Goal: Task Accomplishment & Management: Use online tool/utility

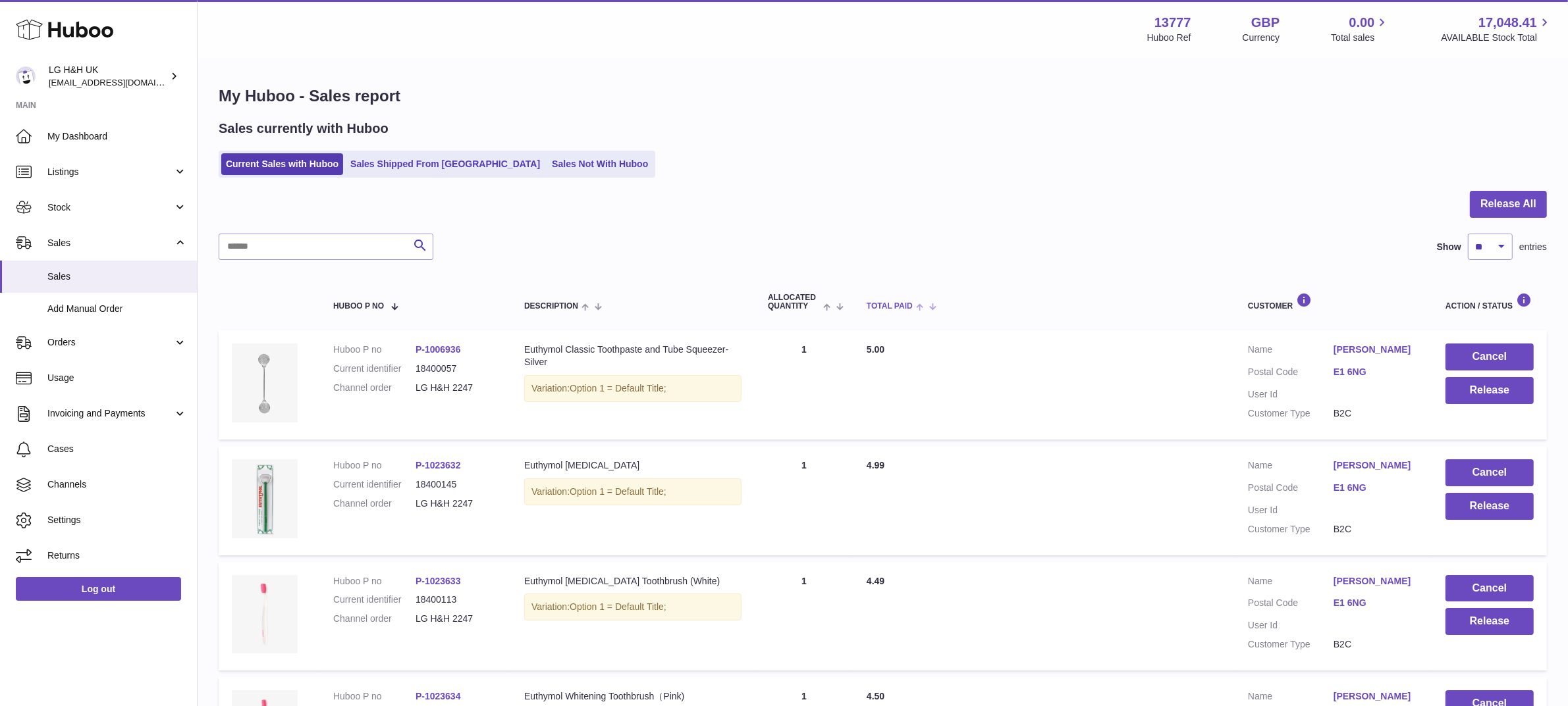
scroll to position [561, 0]
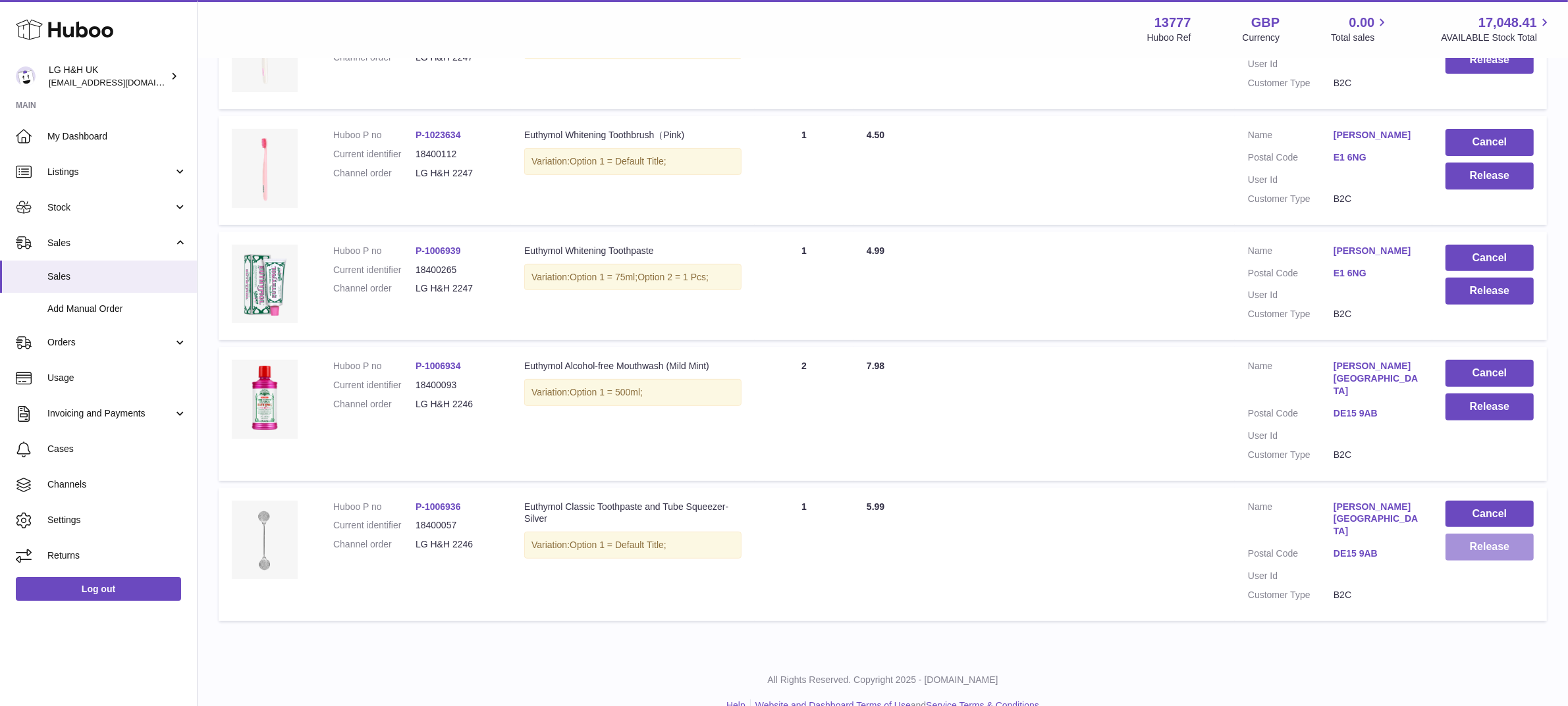
click at [1496, 534] on button "Release" at bounding box center [1489, 547] width 88 height 27
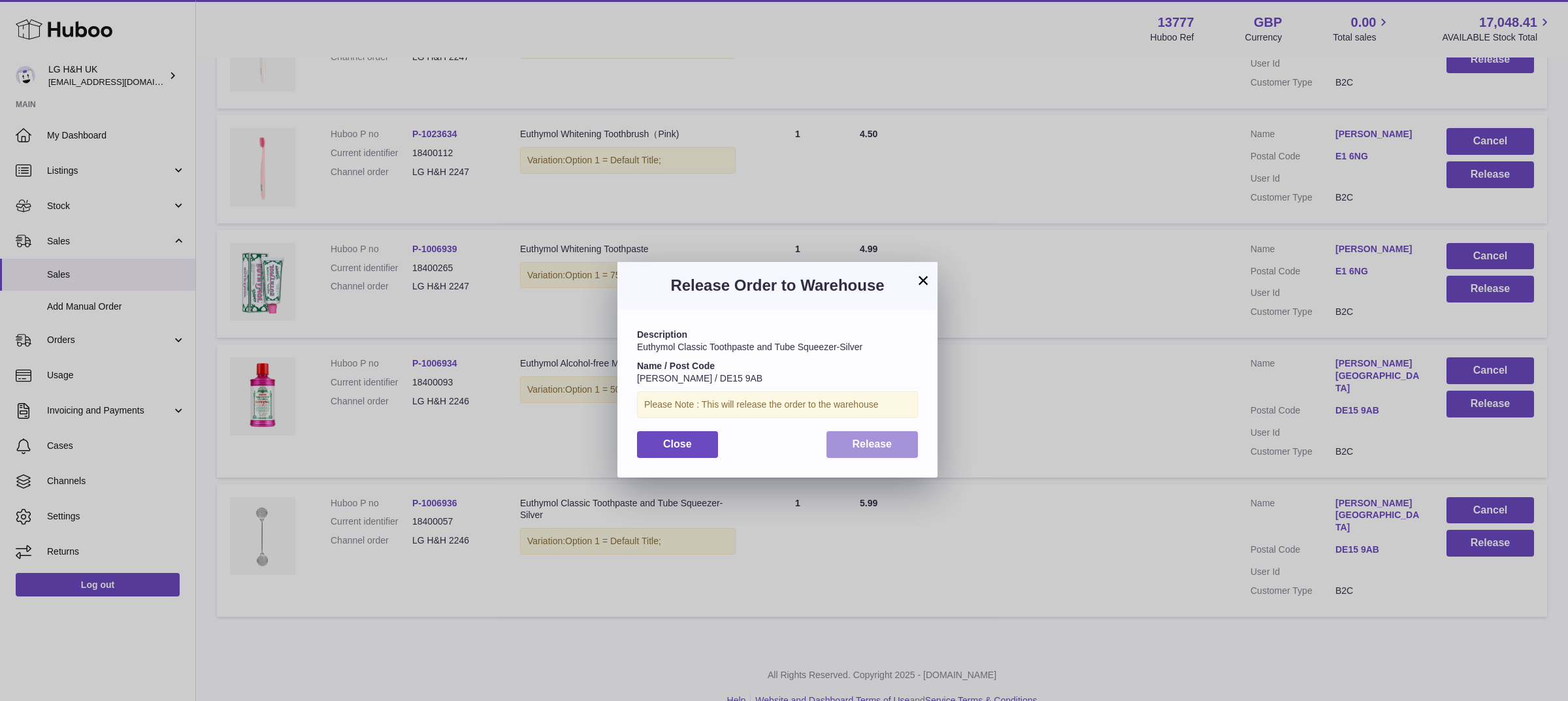
click at [841, 443] on button "Release" at bounding box center [873, 445] width 92 height 27
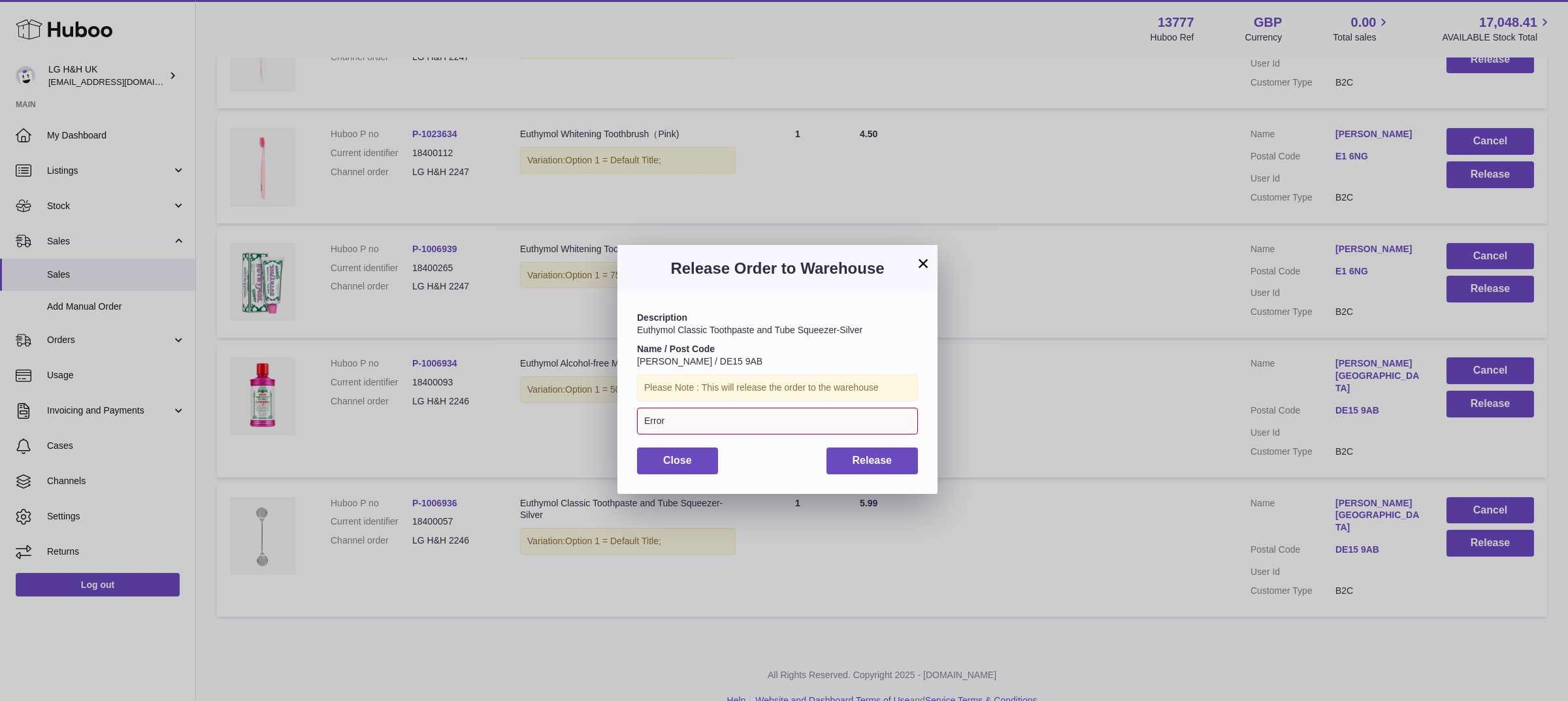
click at [922, 259] on button "×" at bounding box center [923, 263] width 16 height 16
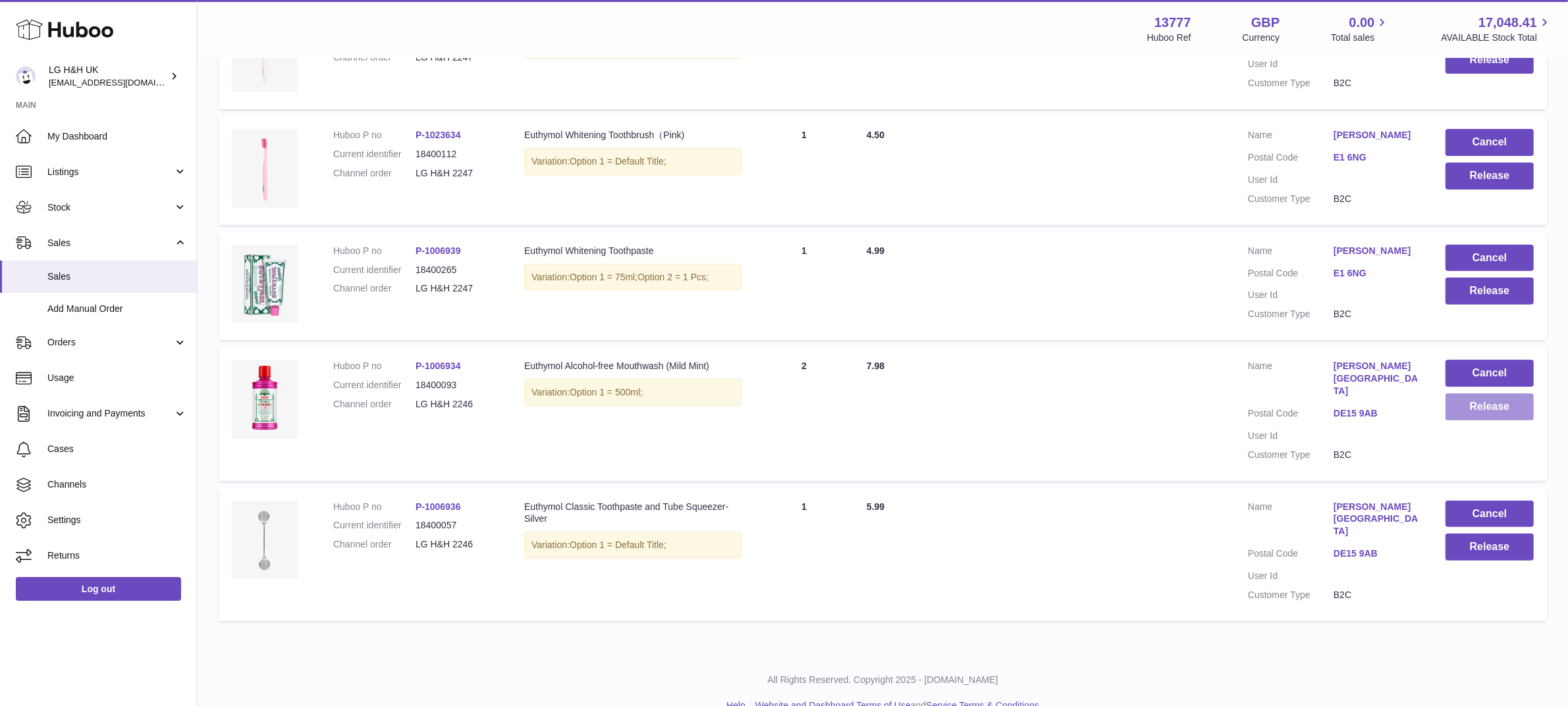
click at [1467, 406] on button "Release" at bounding box center [1489, 408] width 88 height 27
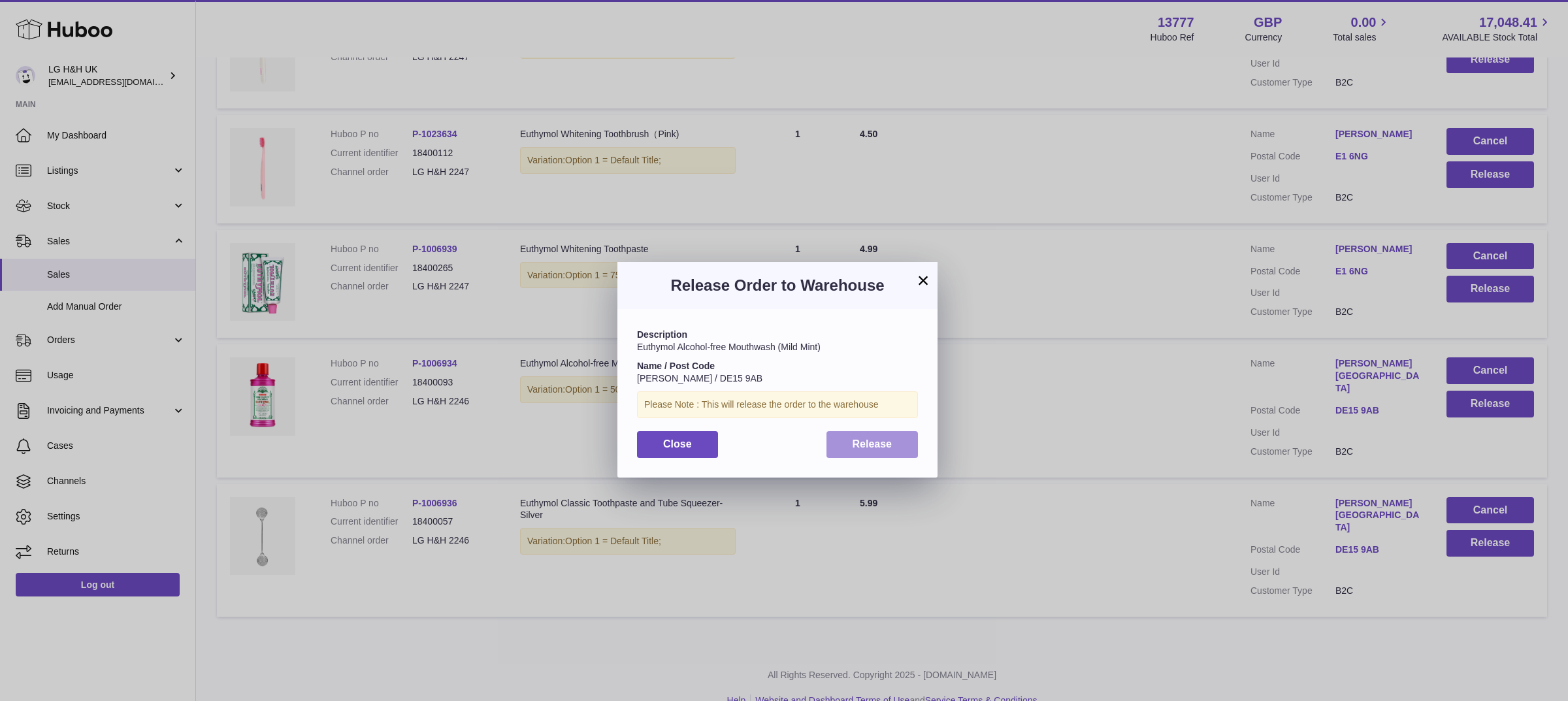
click at [878, 446] on span "Release" at bounding box center [872, 443] width 39 height 11
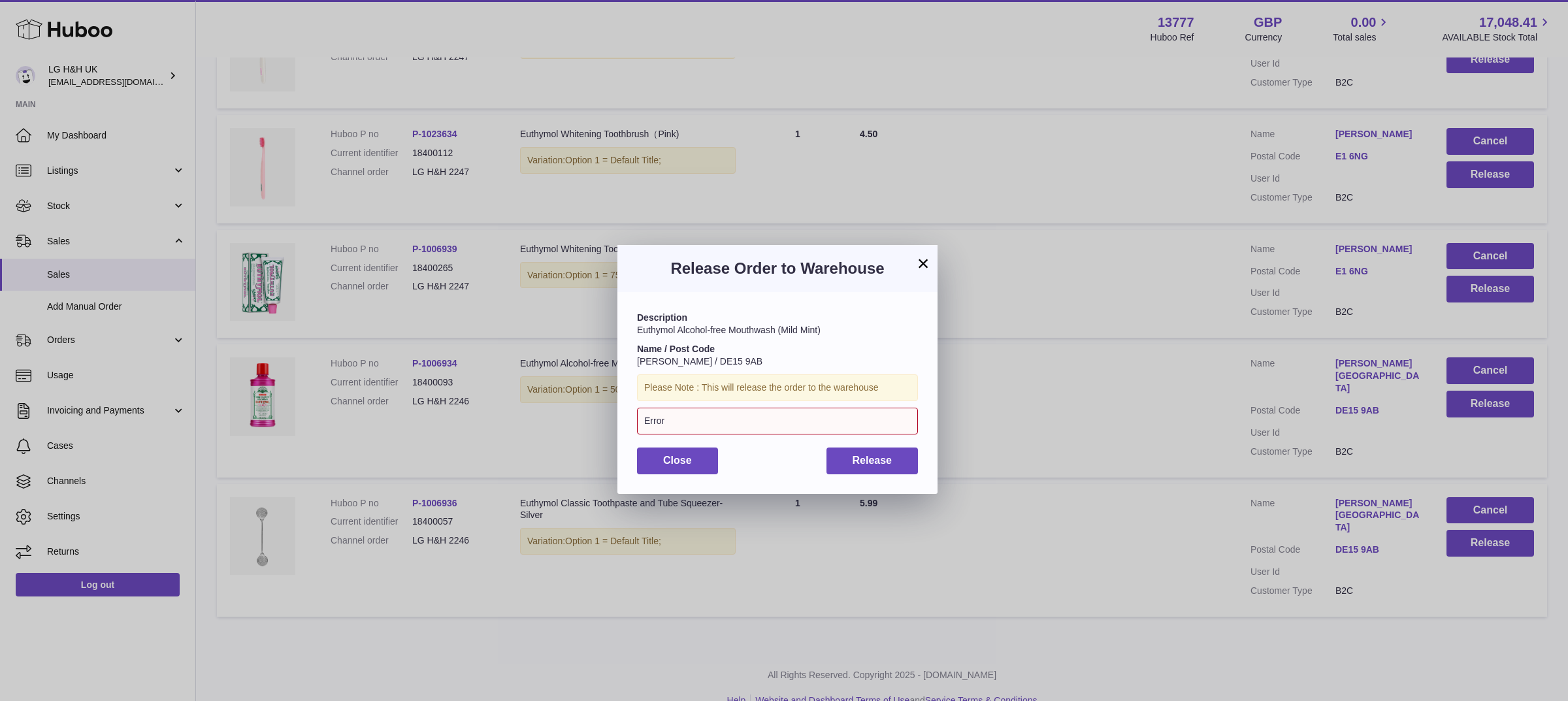
click at [761, 420] on div "Error" at bounding box center [777, 421] width 281 height 27
click at [920, 260] on button "×" at bounding box center [923, 263] width 16 height 16
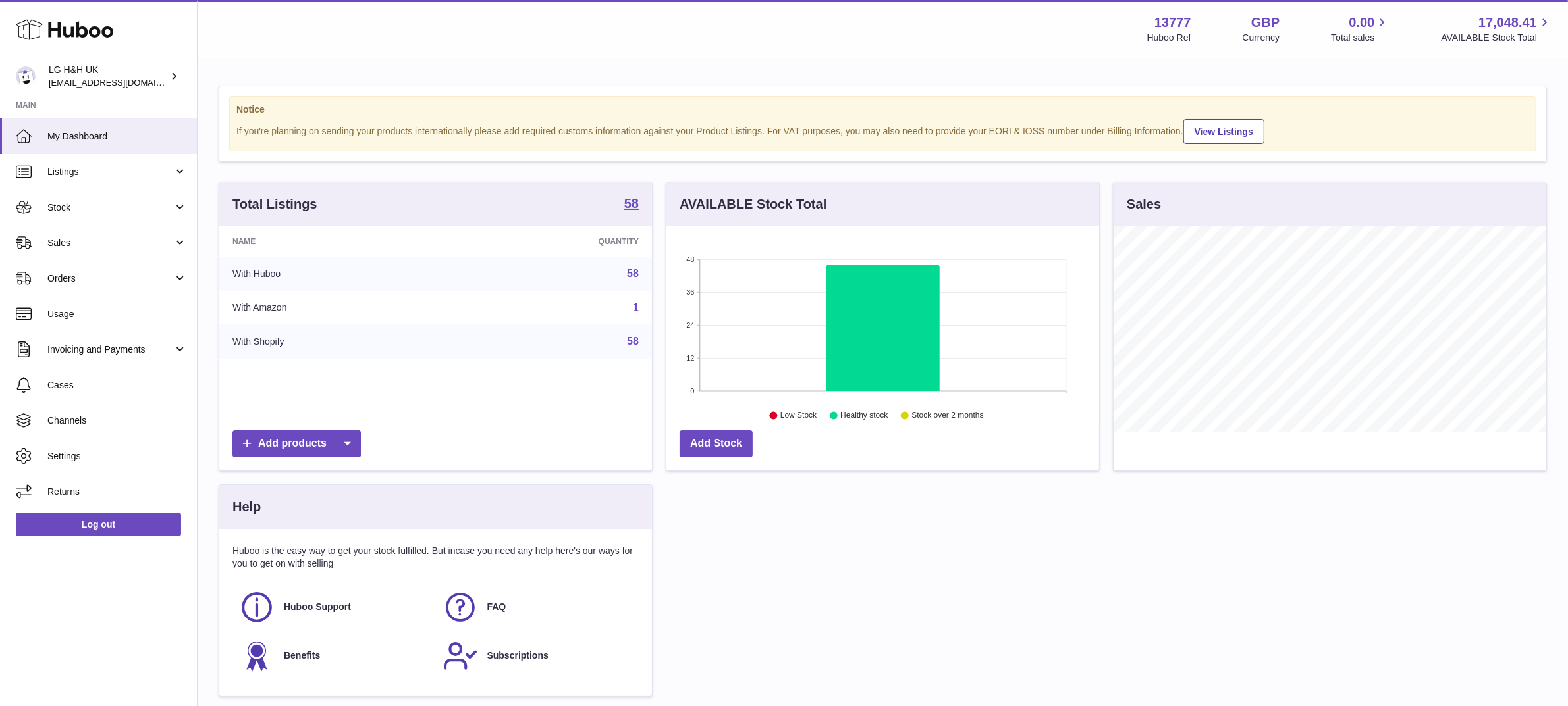
scroll to position [205, 432]
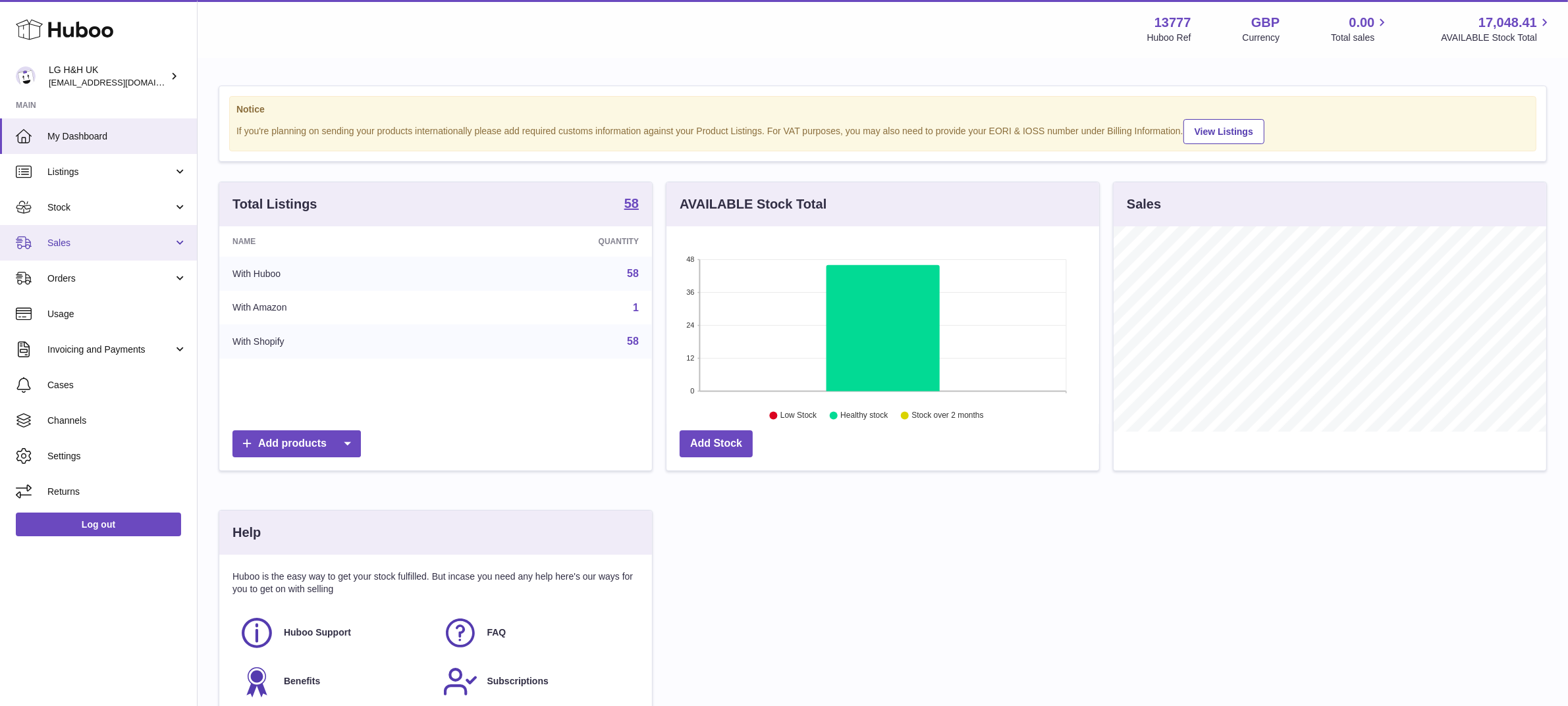
click at [79, 245] on span "Sales" at bounding box center [110, 243] width 126 height 13
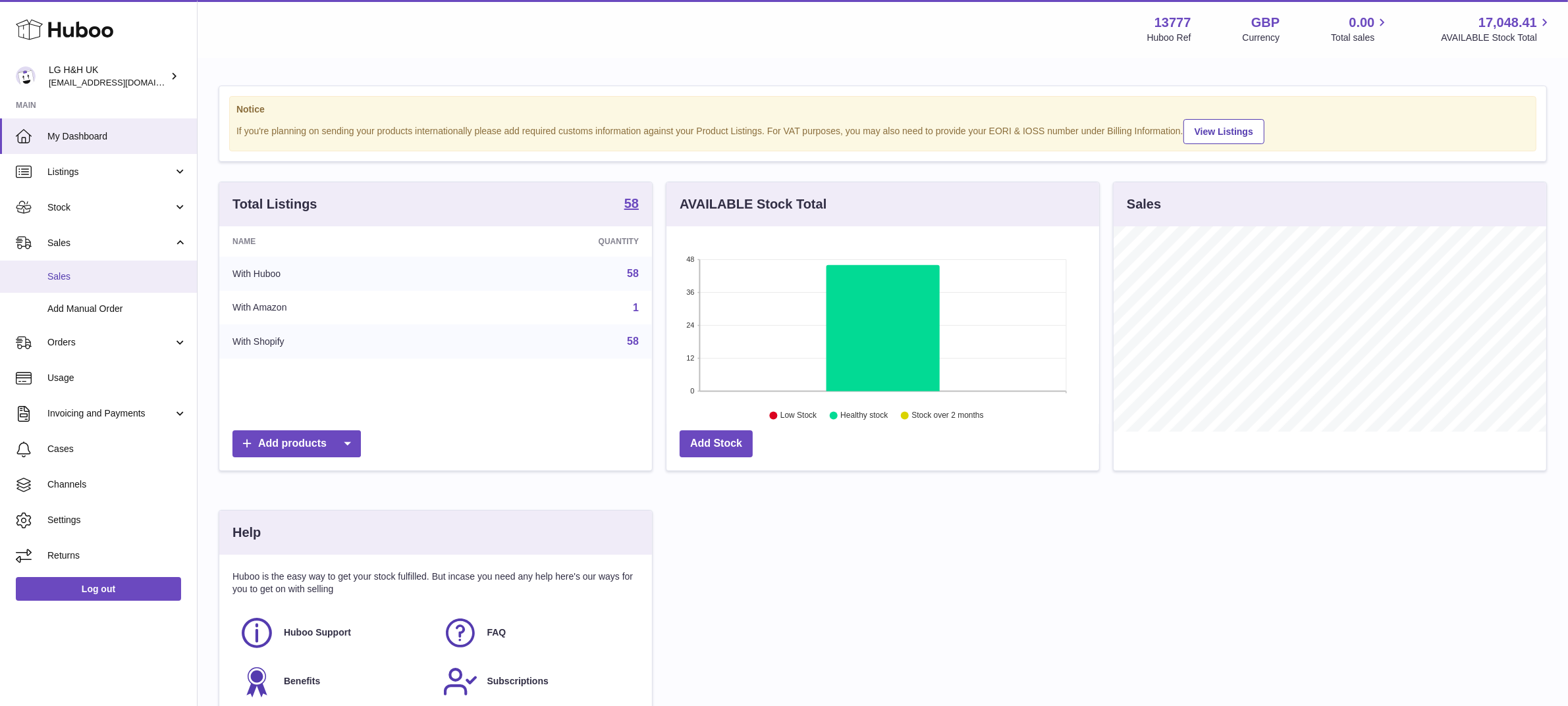
click at [67, 272] on span "Sales" at bounding box center [117, 276] width 140 height 13
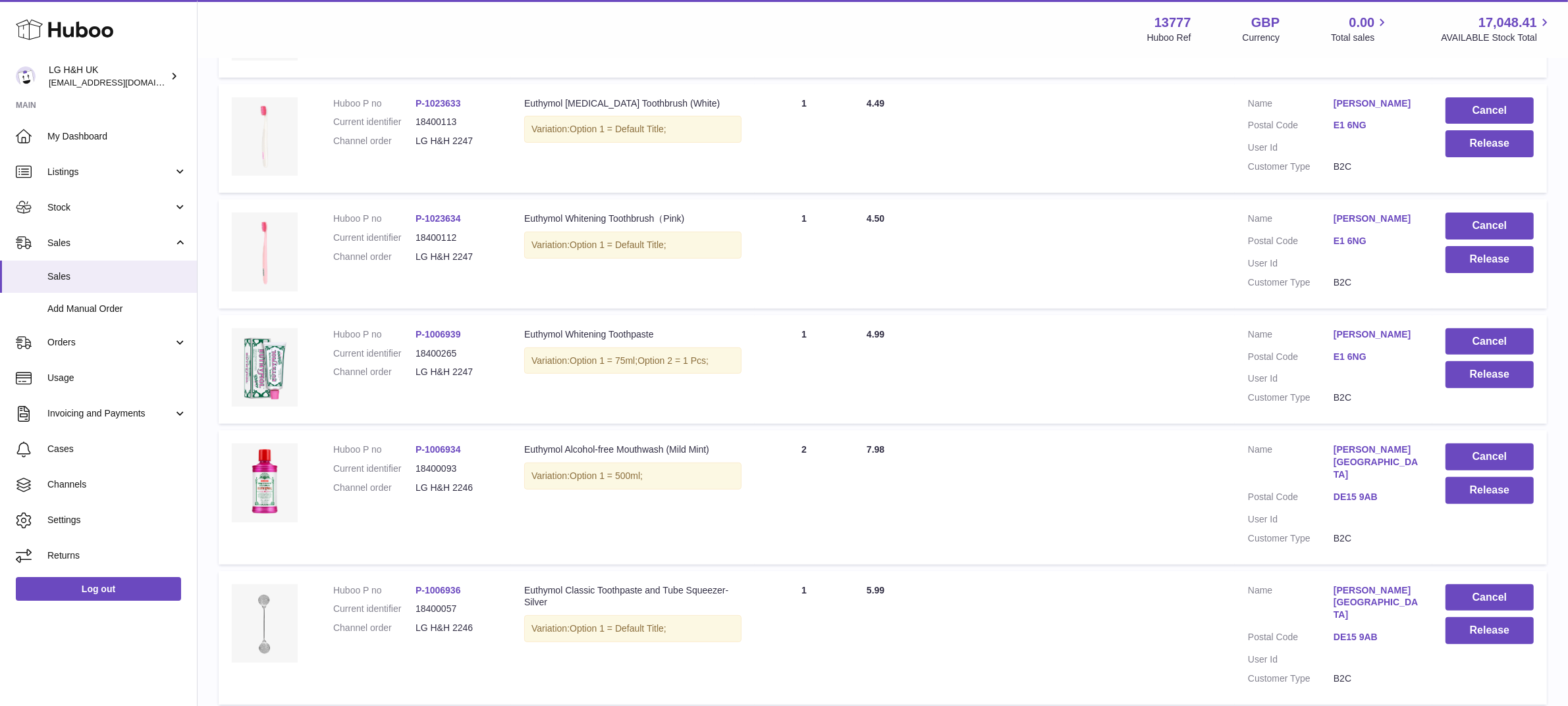
scroll to position [561, 0]
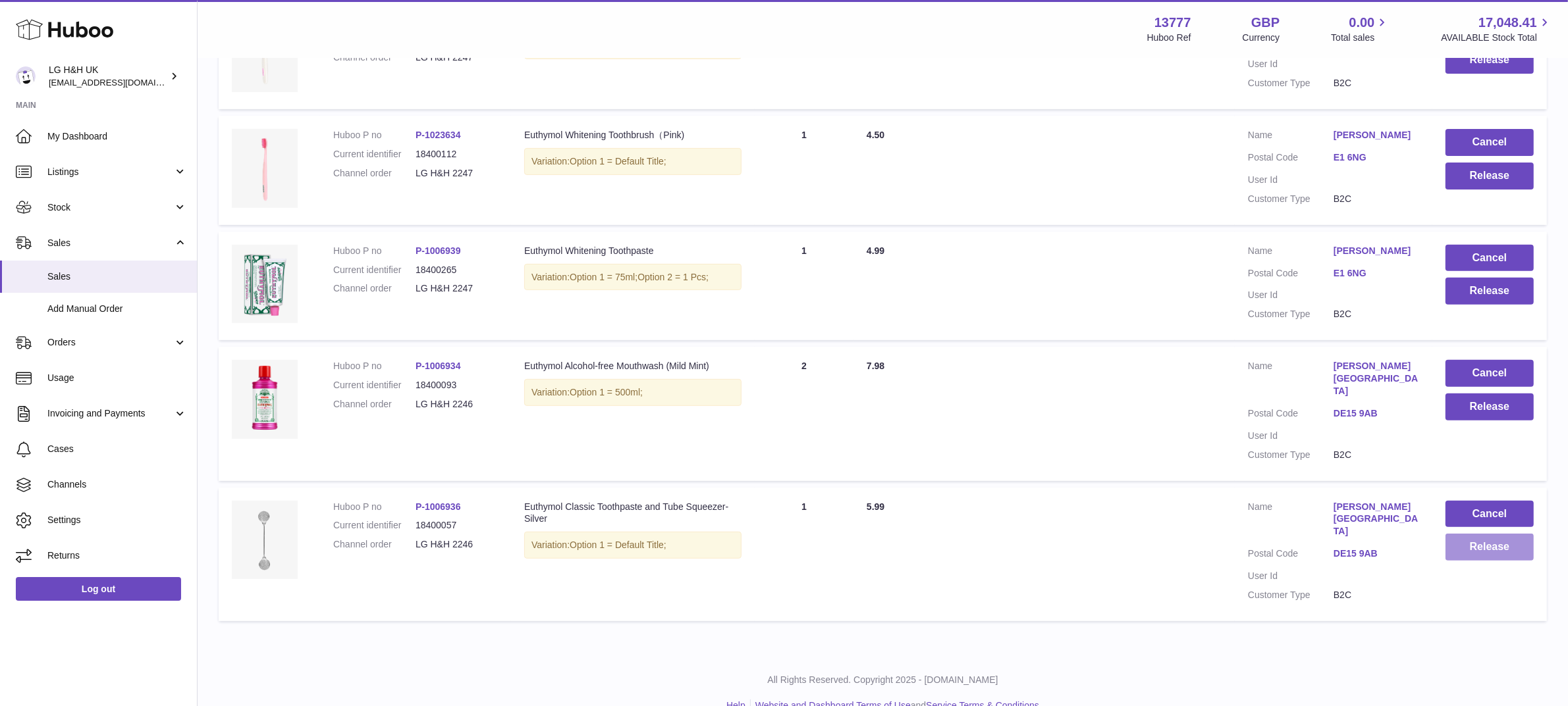
click at [1475, 547] on button "Release" at bounding box center [1489, 547] width 88 height 27
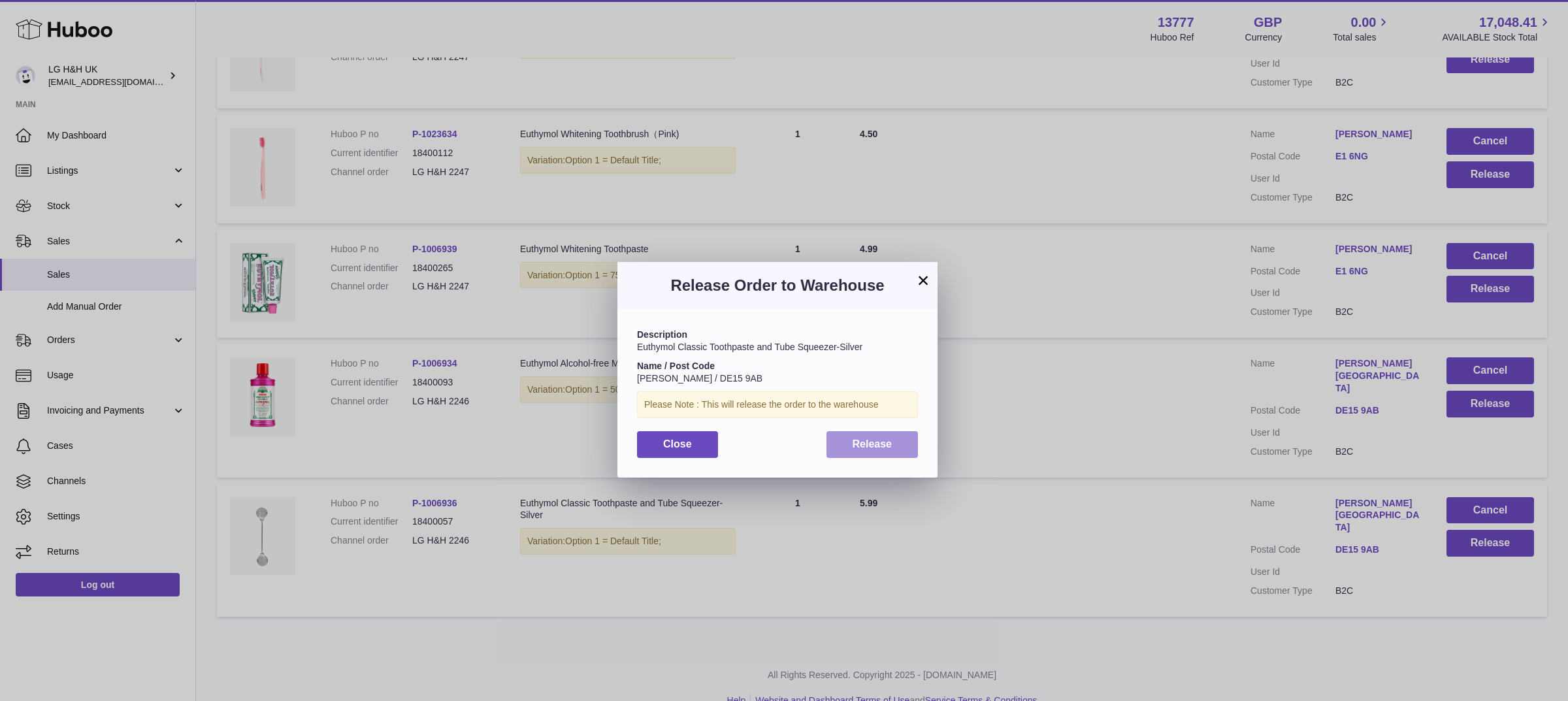
click at [858, 432] on button "Release" at bounding box center [873, 445] width 92 height 27
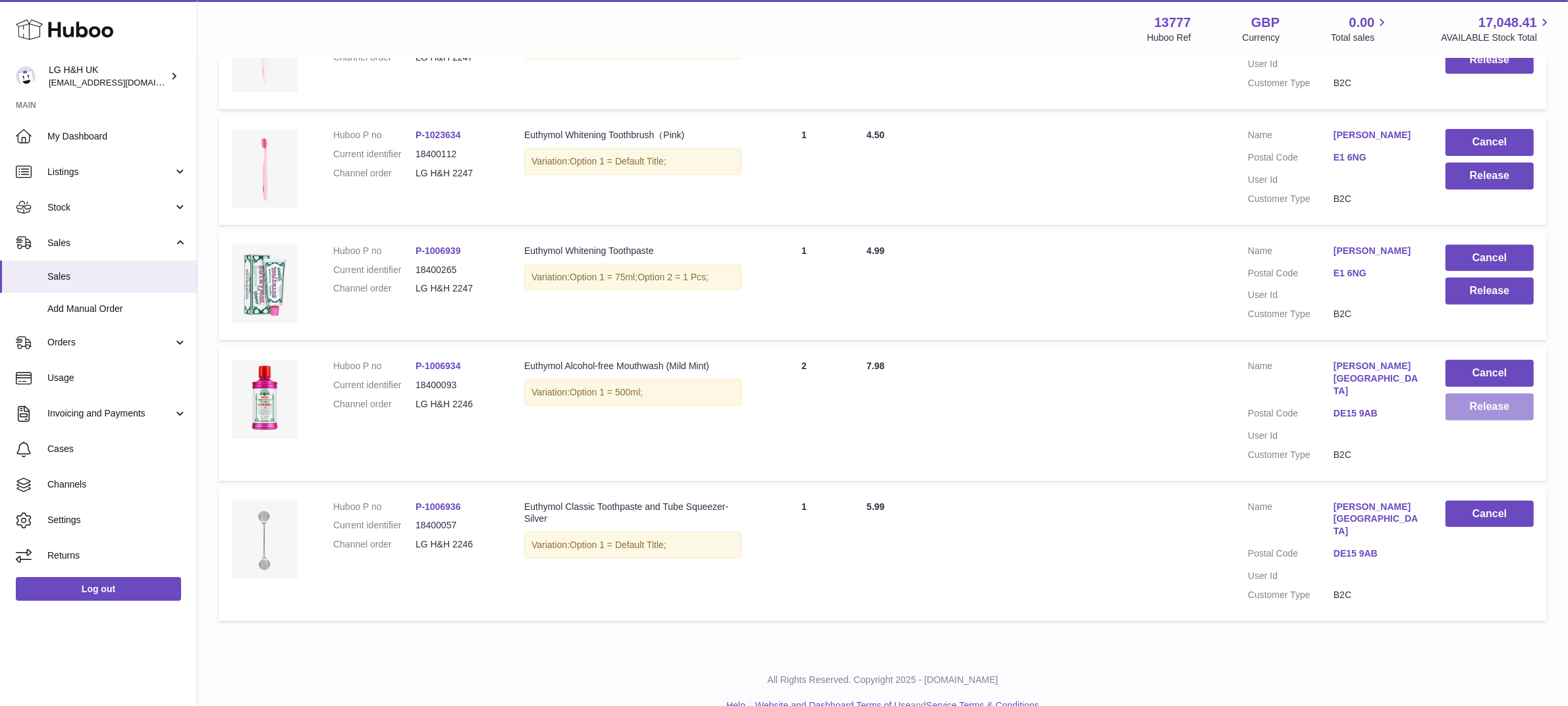
click at [1470, 408] on button "Release" at bounding box center [1489, 408] width 88 height 27
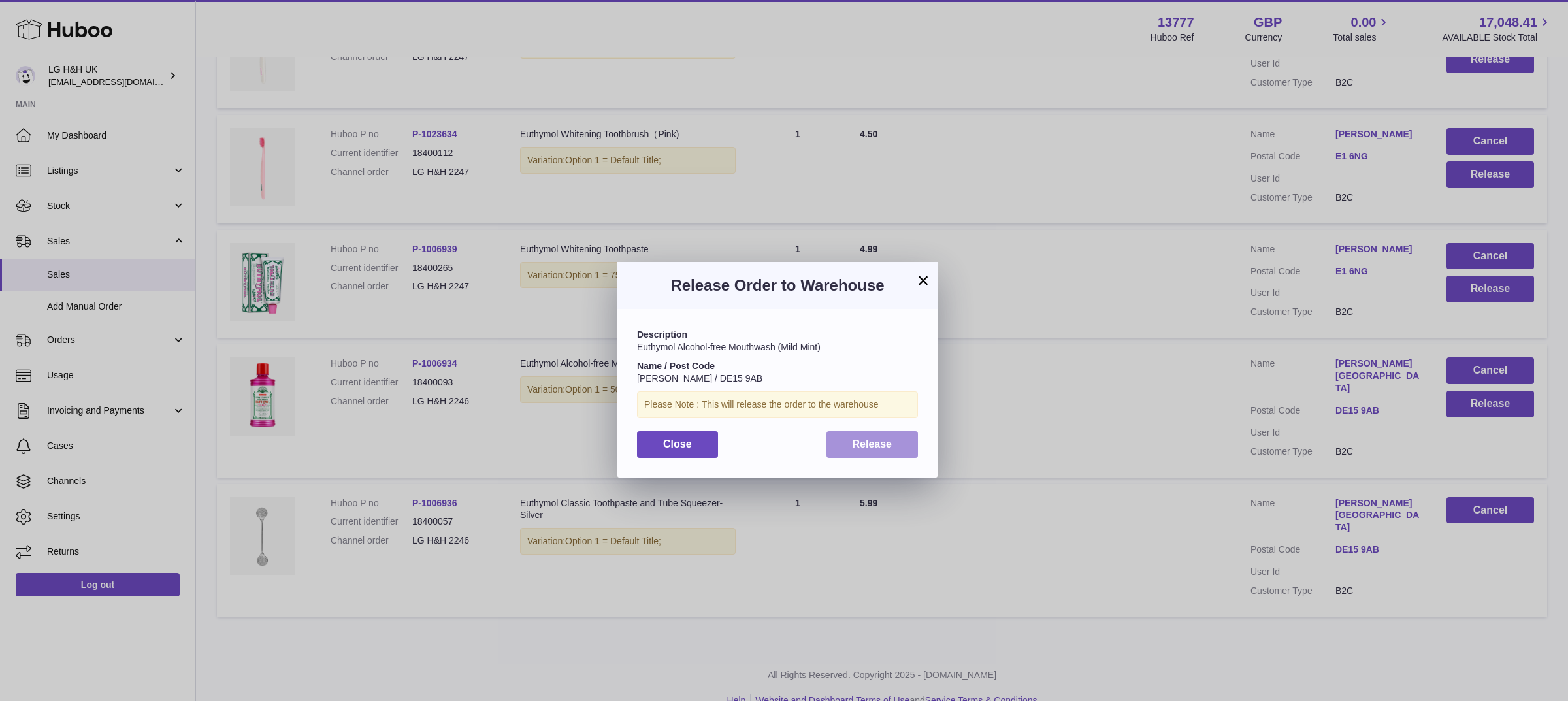
click at [897, 444] on button "Release" at bounding box center [873, 445] width 92 height 27
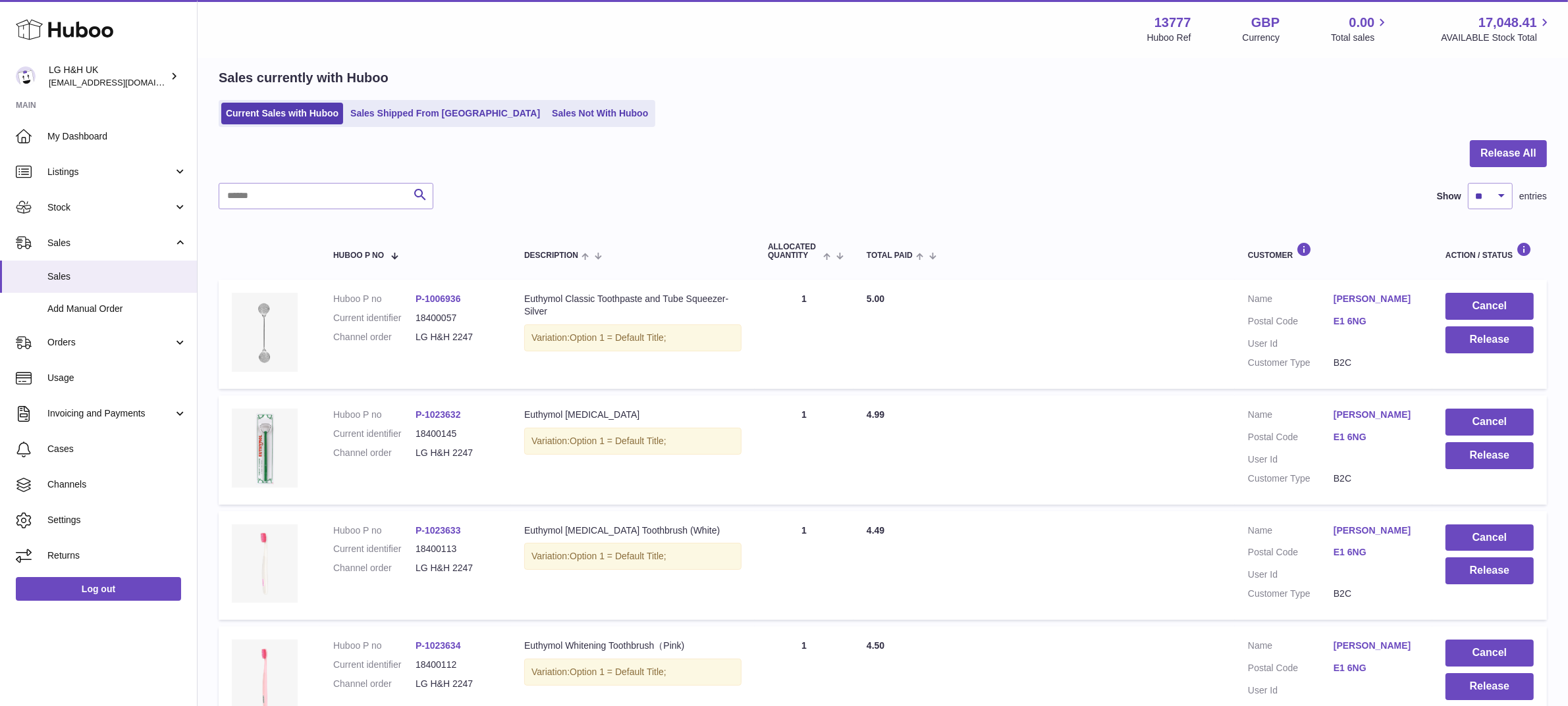
scroll to position [49, 0]
click at [1494, 145] on button "Release All" at bounding box center [1508, 155] width 77 height 27
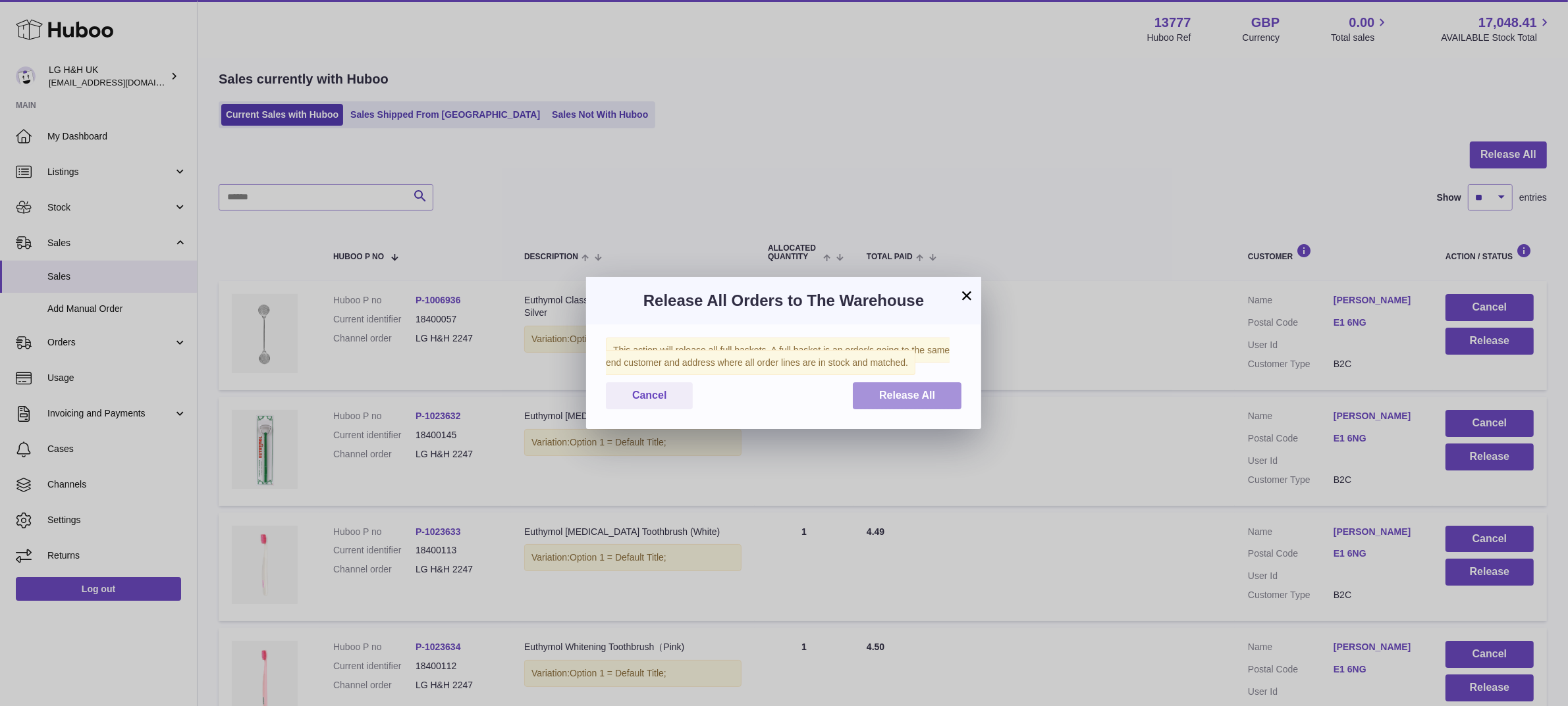
click at [926, 391] on span "Release All" at bounding box center [907, 395] width 56 height 11
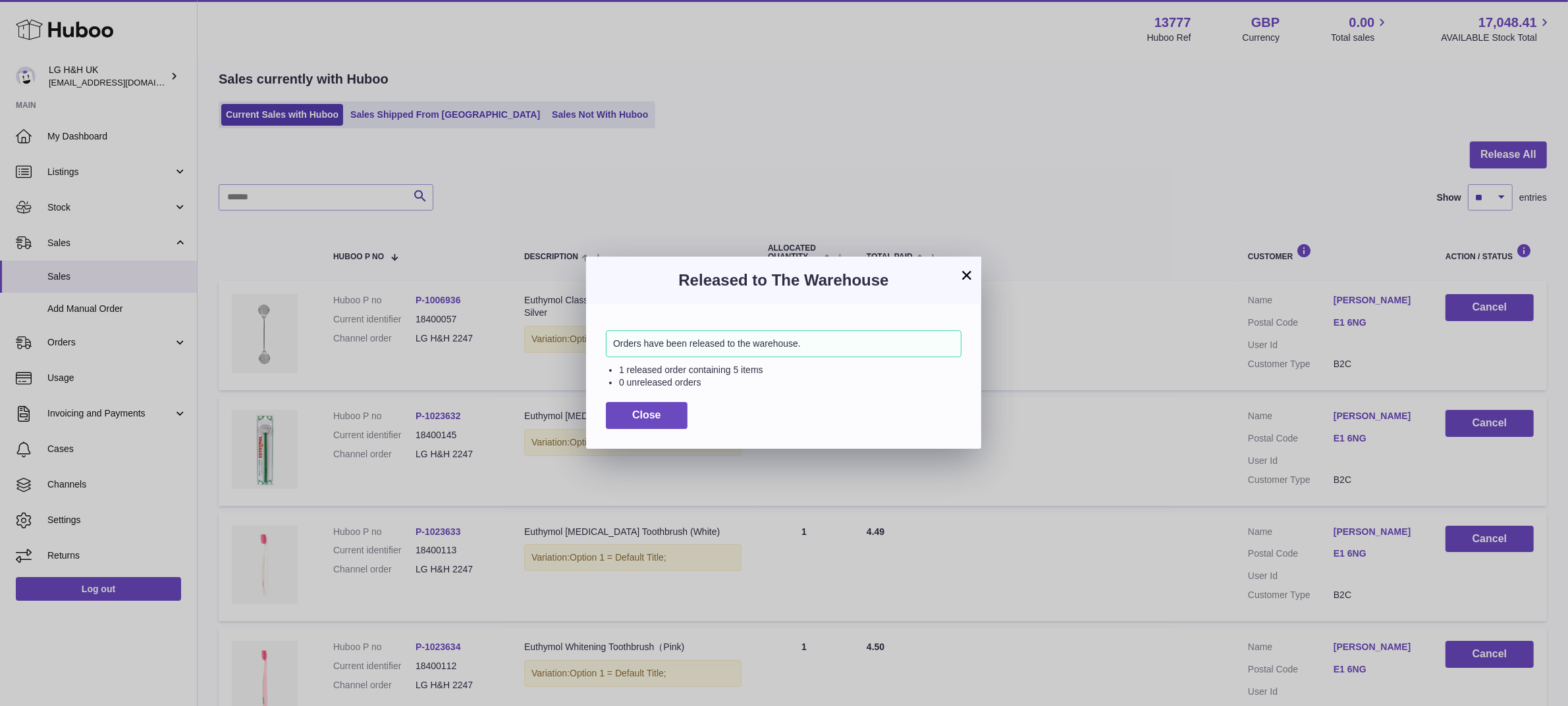
click at [971, 275] on button "×" at bounding box center [966, 275] width 16 height 16
